Goal: Find specific fact: Find specific fact

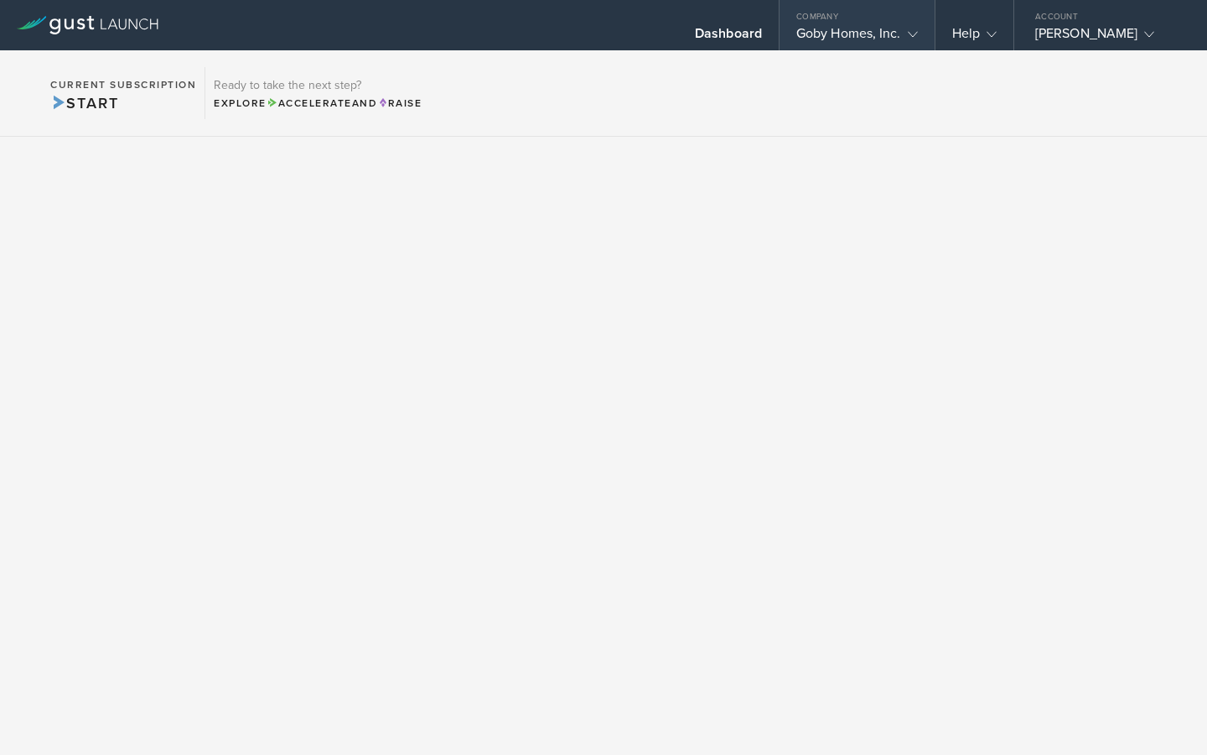
click at [885, 47] on div "Goby Homes, Inc." at bounding box center [858, 37] width 122 height 25
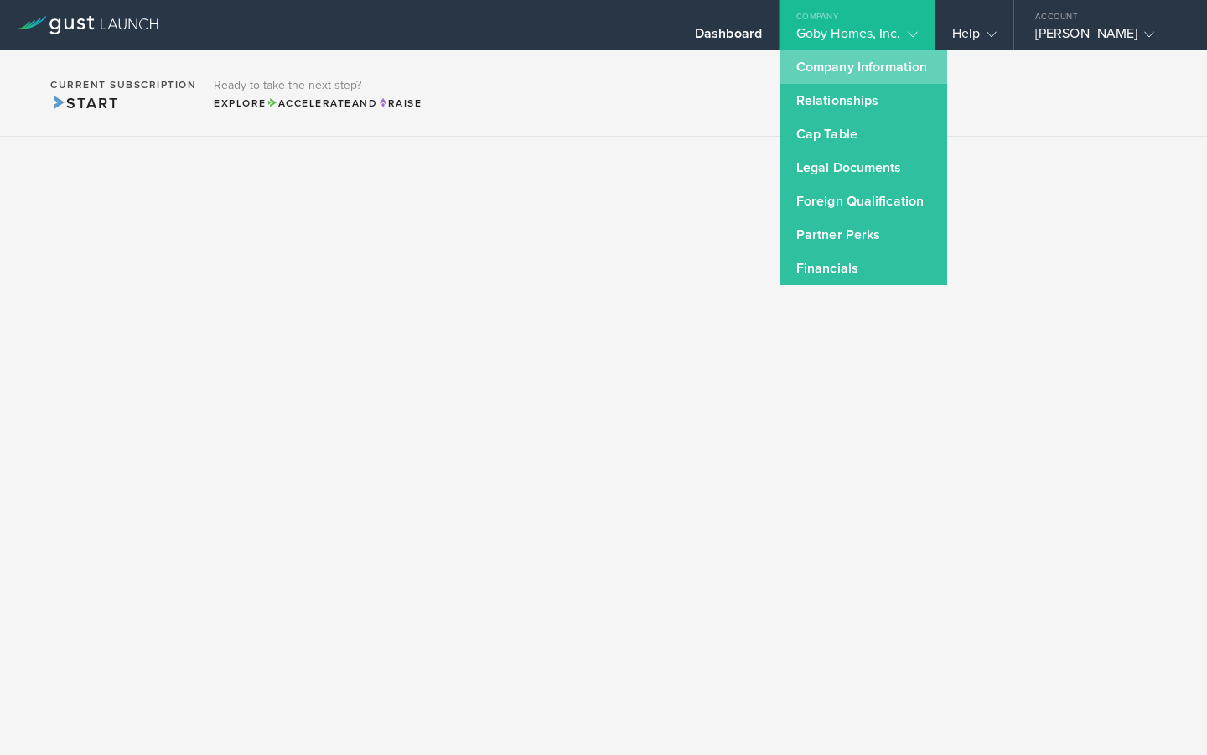
click at [861, 58] on link "Company Information" at bounding box center [864, 67] width 168 height 34
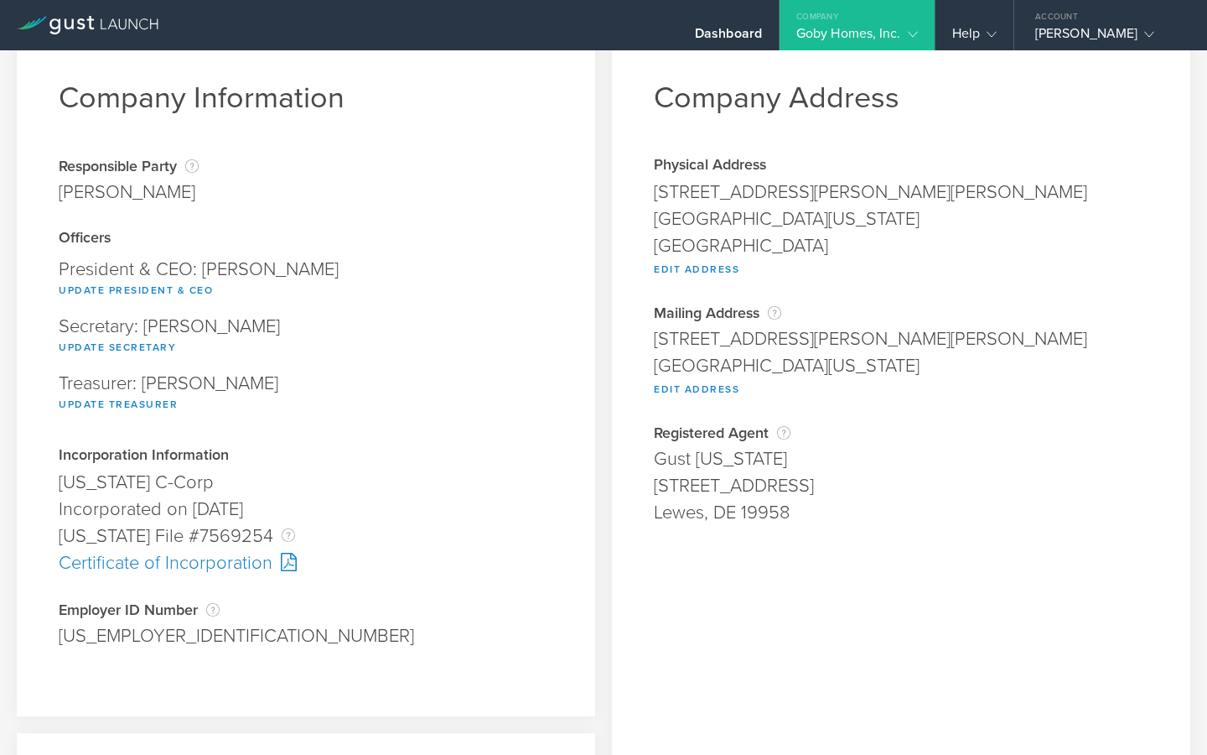
scroll to position [51, 0]
drag, startPoint x: 175, startPoint y: 629, endPoint x: 0, endPoint y: 629, distance: 175.3
click at [0, 629] on div "Company Information Responsible Party The name of the party responsible for fil…" at bounding box center [603, 558] width 1207 height 1118
copy div "84-2769961"
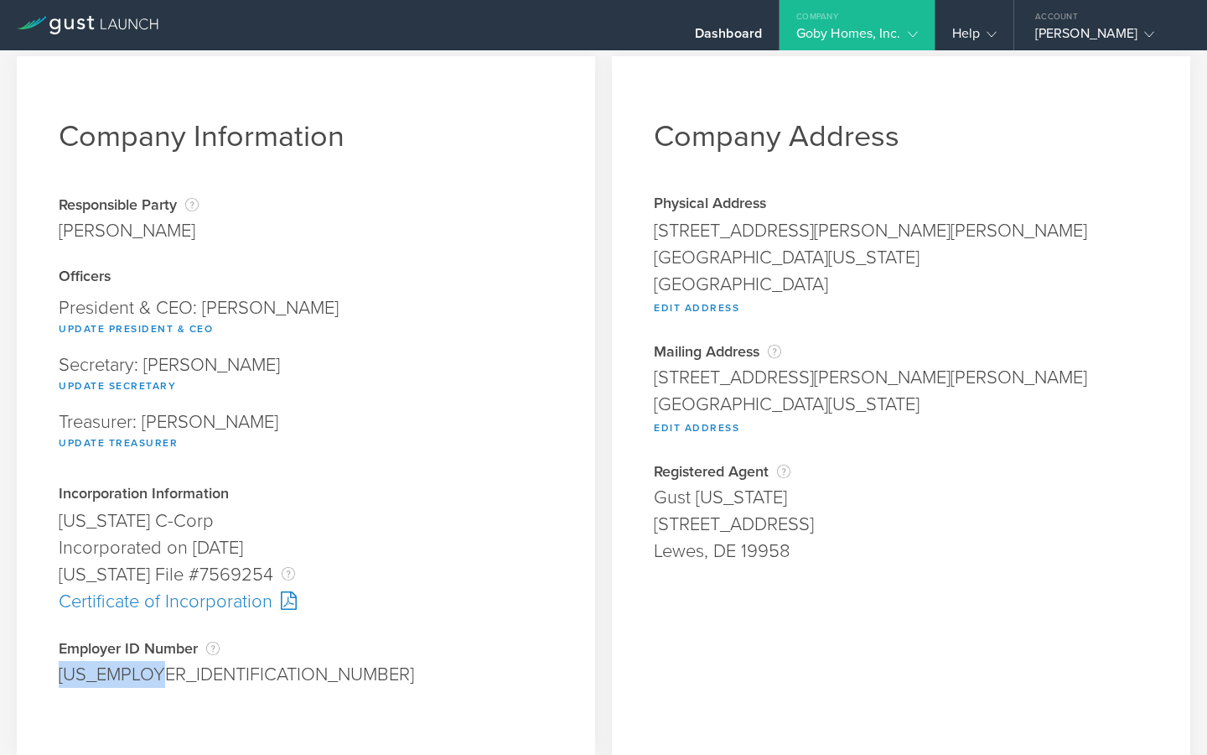
scroll to position [12, 0]
